Goal: Information Seeking & Learning: Learn about a topic

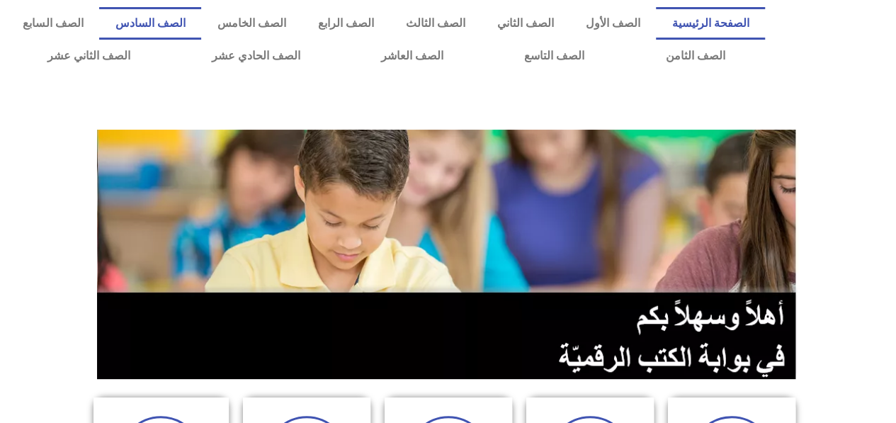
click at [201, 26] on link "الصف السادس" at bounding box center [150, 23] width 102 height 33
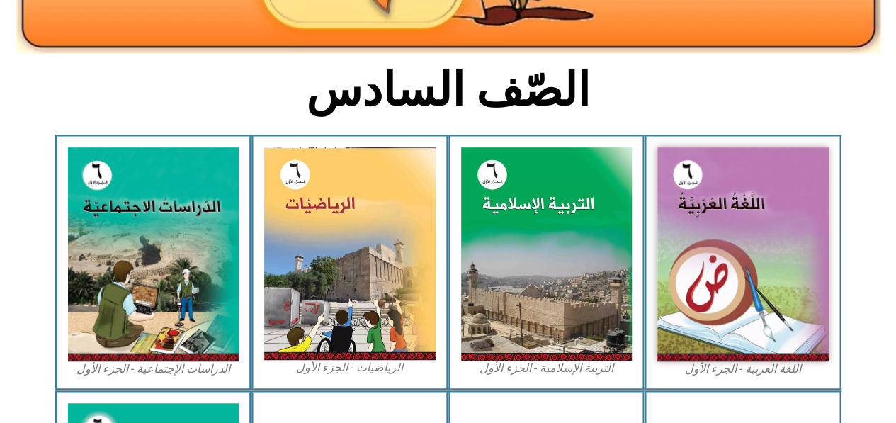
scroll to position [316, 0]
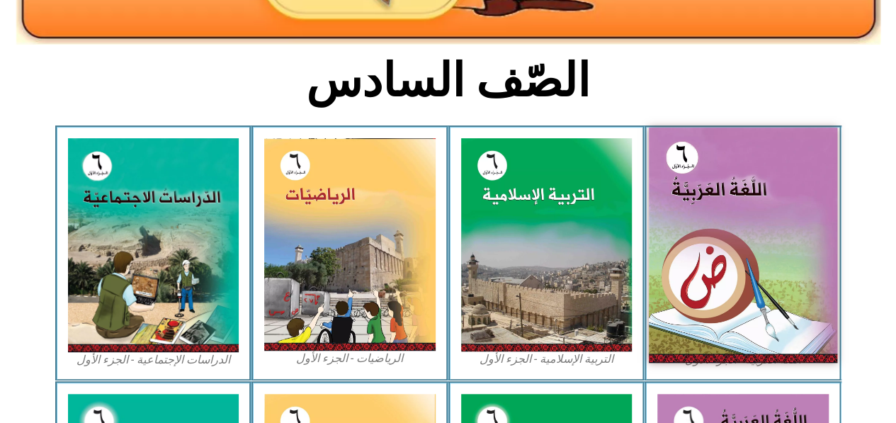
click at [738, 238] on img at bounding box center [743, 245] width 188 height 235
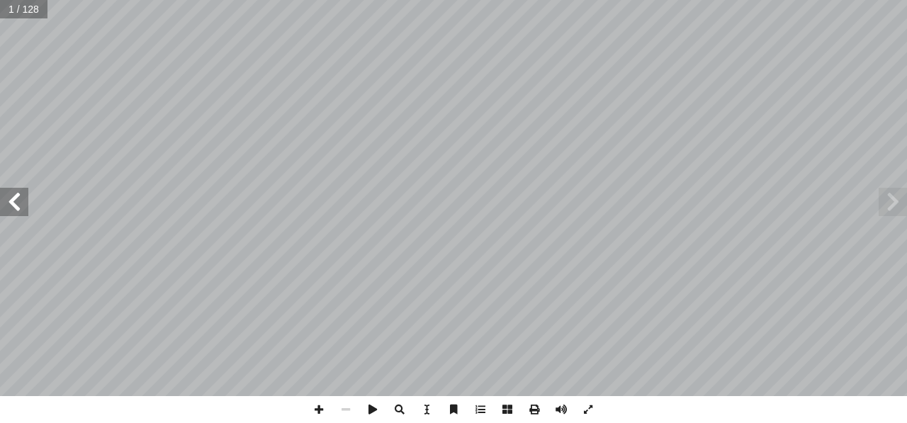
click at [16, 203] on span at bounding box center [14, 202] width 28 height 28
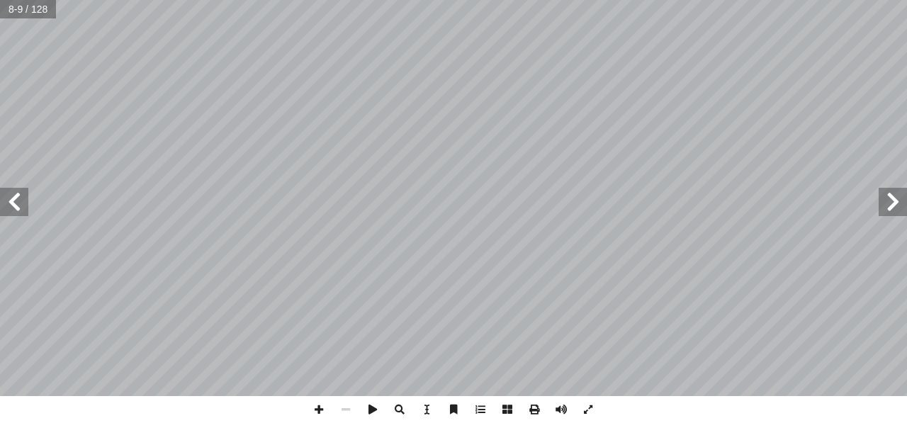
click at [891, 213] on span at bounding box center [893, 202] width 28 height 28
click at [14, 203] on span at bounding box center [14, 202] width 28 height 28
drag, startPoint x: 879, startPoint y: 206, endPoint x: 20, endPoint y: 200, distance: 858.9
click at [20, 200] on span at bounding box center [14, 202] width 28 height 28
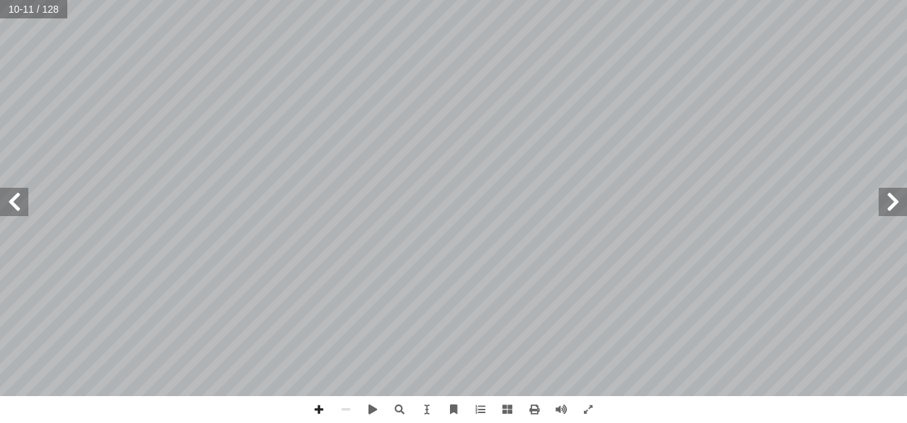
click at [20, 200] on span at bounding box center [14, 202] width 28 height 28
click at [320, 413] on span at bounding box center [318, 409] width 27 height 27
click at [346, 411] on span at bounding box center [345, 409] width 27 height 27
click at [585, 411] on span at bounding box center [588, 409] width 27 height 27
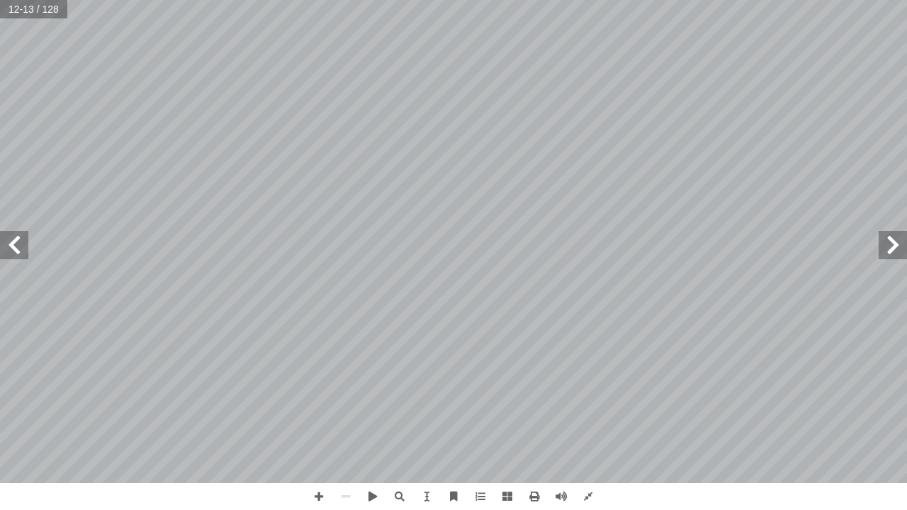
click at [892, 247] on span at bounding box center [893, 245] width 28 height 28
click at [14, 246] on span at bounding box center [14, 245] width 28 height 28
click at [890, 255] on span at bounding box center [893, 245] width 28 height 28
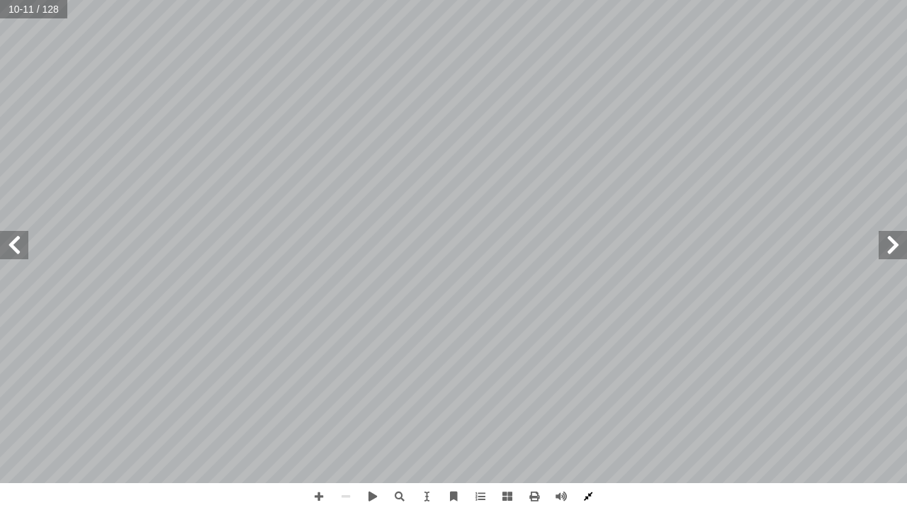
click at [592, 422] on span at bounding box center [588, 496] width 27 height 27
